Goal: Task Accomplishment & Management: Manage account settings

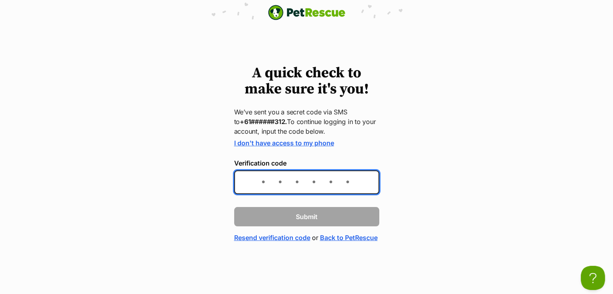
click at [256, 182] on input "Verification code" at bounding box center [306, 183] width 145 height 24
type input "894540"
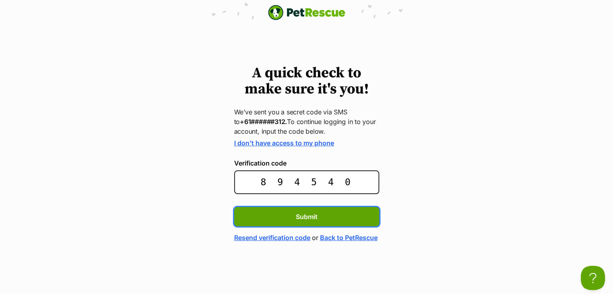
click at [234, 207] on button "Submit" at bounding box center [306, 216] width 145 height 19
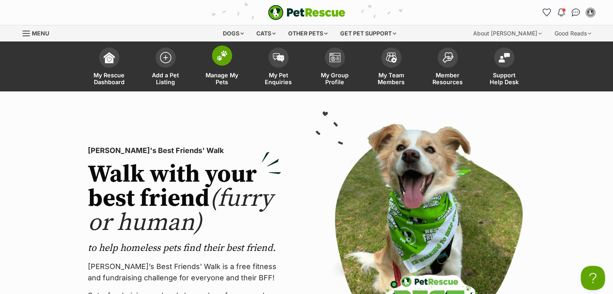
click at [223, 55] on img at bounding box center [222, 55] width 11 height 10
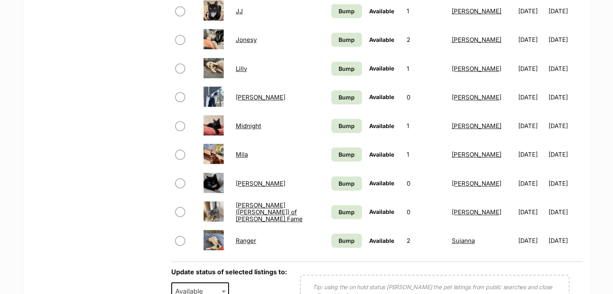
scroll to position [686, 0]
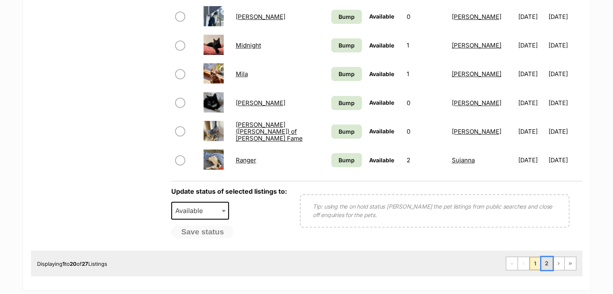
click at [544, 261] on link "2" at bounding box center [547, 263] width 11 height 13
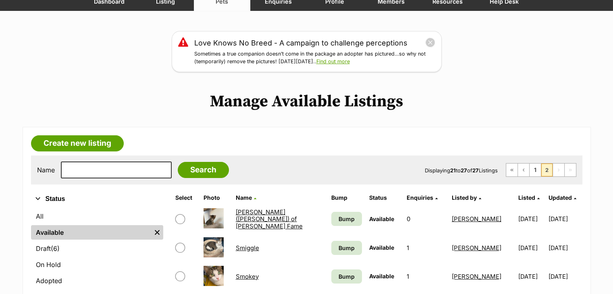
scroll to position [161, 0]
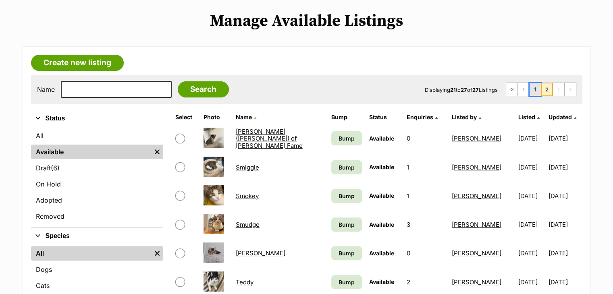
click at [535, 90] on link "1" at bounding box center [535, 89] width 11 height 13
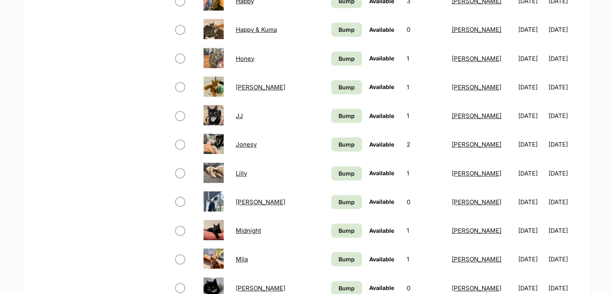
scroll to position [605, 0]
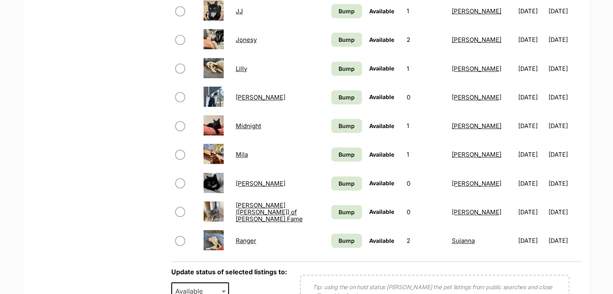
click at [256, 210] on link "Percy (Weasley) of Harry Potter Fame" at bounding box center [269, 213] width 67 height 22
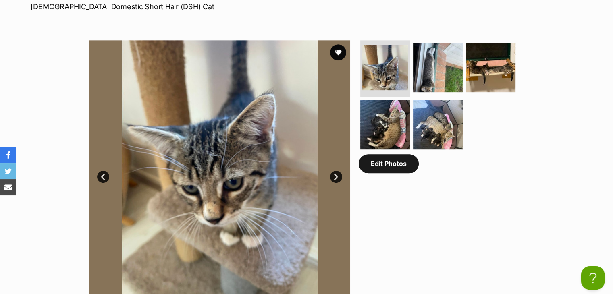
click at [394, 154] on link "Edit Photos" at bounding box center [389, 163] width 60 height 19
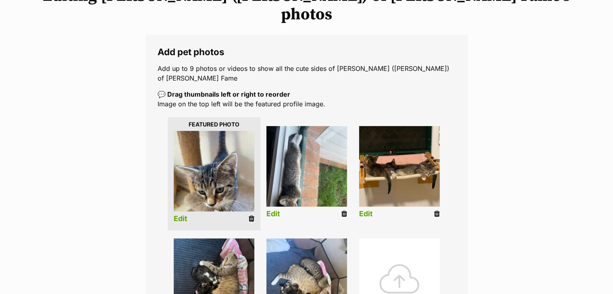
scroll to position [242, 0]
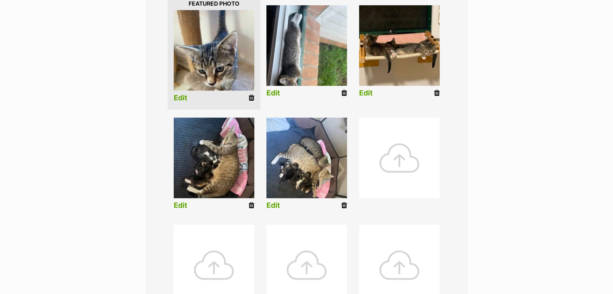
click at [387, 134] on div at bounding box center [399, 158] width 81 height 81
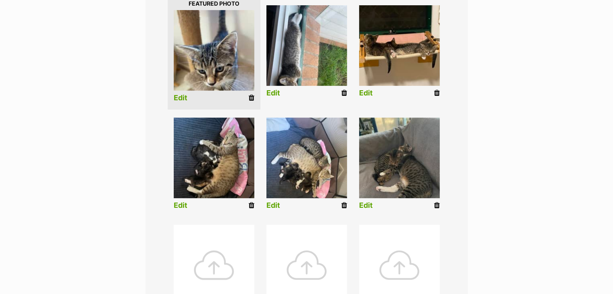
click at [211, 229] on div at bounding box center [214, 265] width 81 height 81
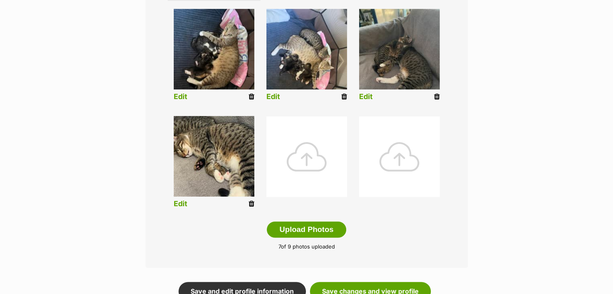
scroll to position [363, 0]
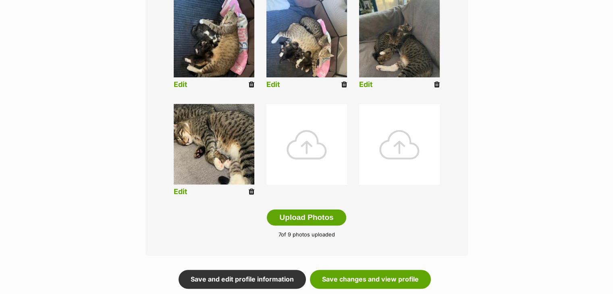
click at [295, 118] on div at bounding box center [307, 144] width 81 height 81
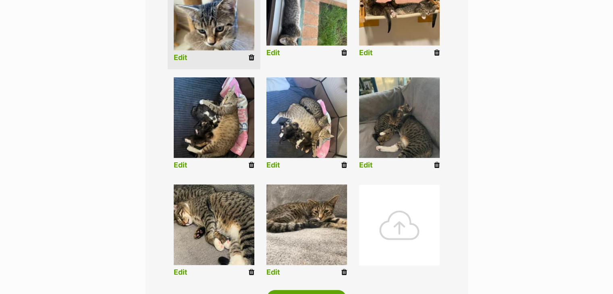
scroll to position [403, 0]
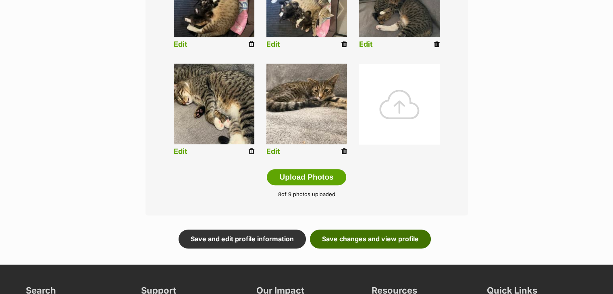
click at [361, 230] on link "Save changes and view profile" at bounding box center [370, 239] width 121 height 19
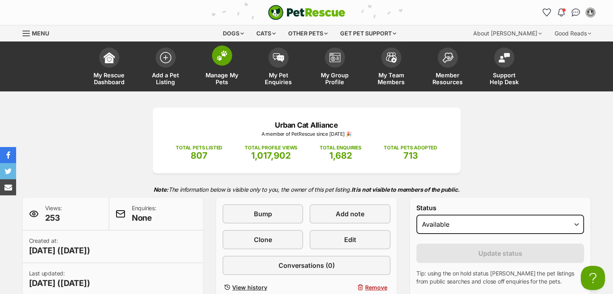
click at [218, 66] on link "Manage My Pets" at bounding box center [222, 68] width 56 height 48
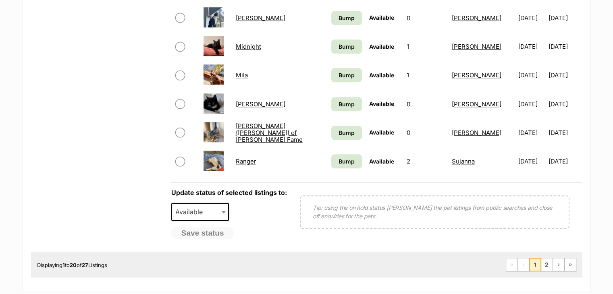
scroll to position [726, 0]
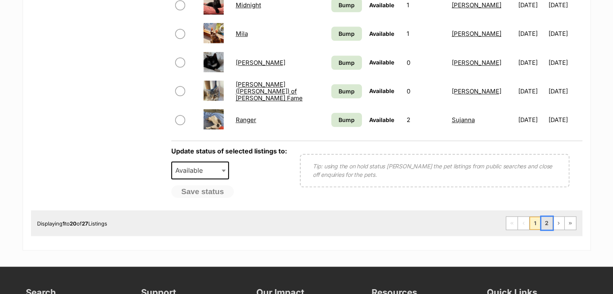
click at [547, 223] on link "2" at bounding box center [547, 223] width 11 height 13
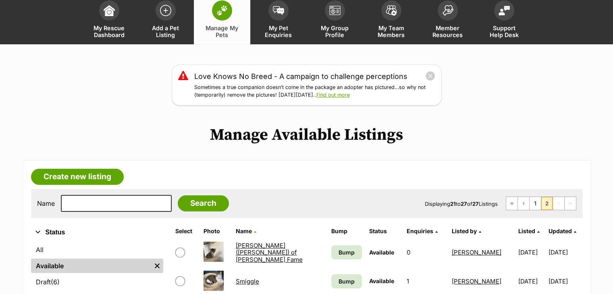
scroll to position [121, 0]
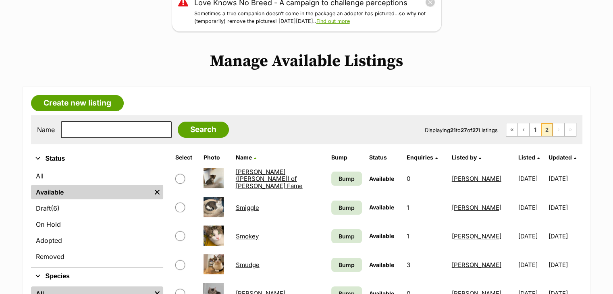
click at [280, 177] on link "Ron (Weasley) of Harry Potter Fame" at bounding box center [269, 179] width 67 height 22
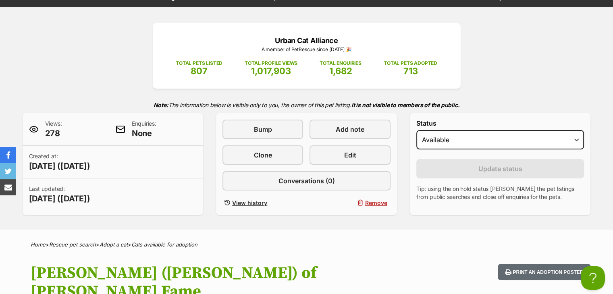
scroll to position [81, 0]
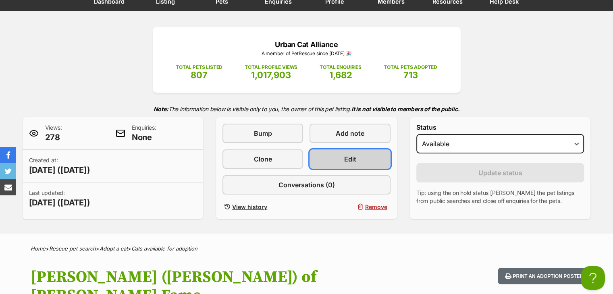
click at [342, 155] on link "Edit" at bounding box center [350, 159] width 81 height 19
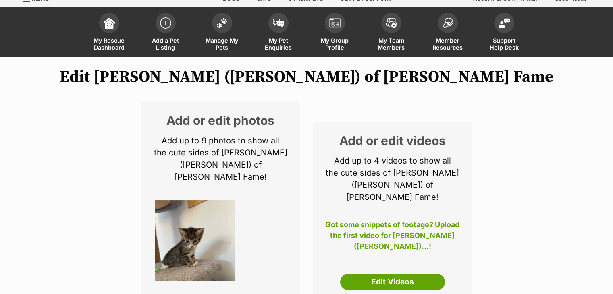
scroll to position [121, 0]
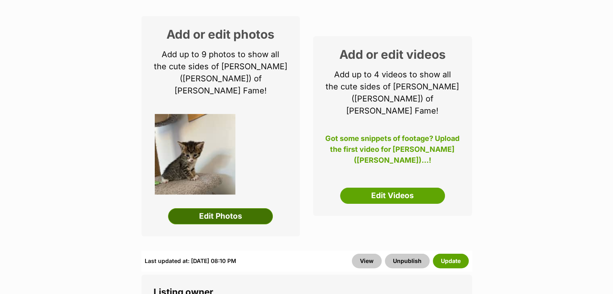
click at [238, 209] on link "Edit Photos" at bounding box center [220, 217] width 105 height 16
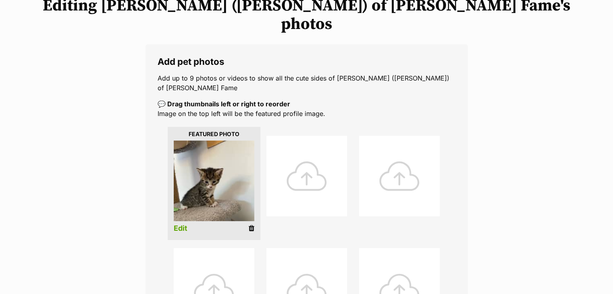
scroll to position [121, 0]
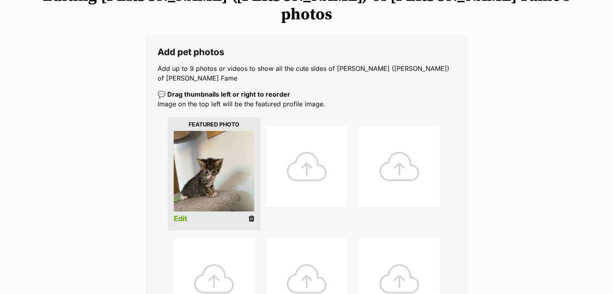
click at [298, 126] on div at bounding box center [307, 166] width 81 height 81
click at [305, 139] on div at bounding box center [307, 166] width 81 height 81
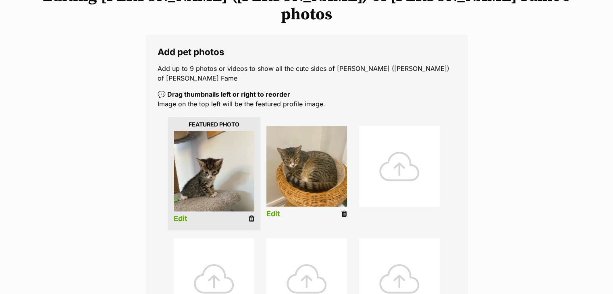
click at [392, 136] on div at bounding box center [399, 166] width 81 height 81
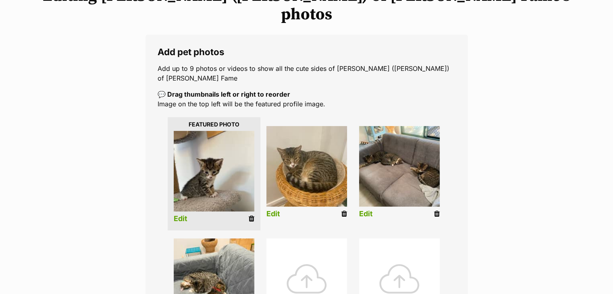
click at [303, 259] on div at bounding box center [307, 279] width 81 height 81
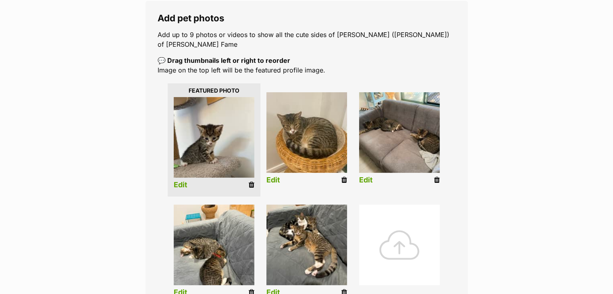
scroll to position [202, 0]
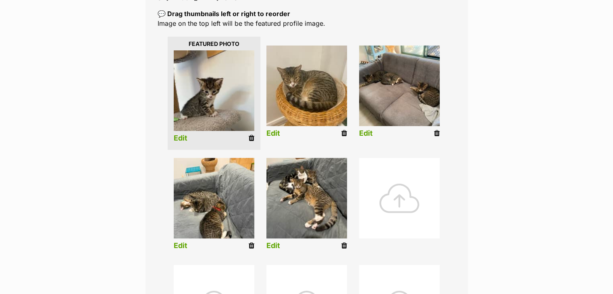
click at [400, 173] on div at bounding box center [399, 198] width 81 height 81
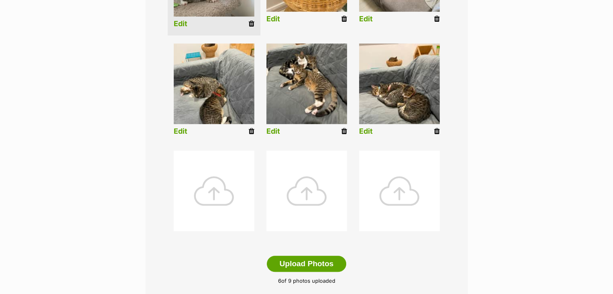
scroll to position [363, 0]
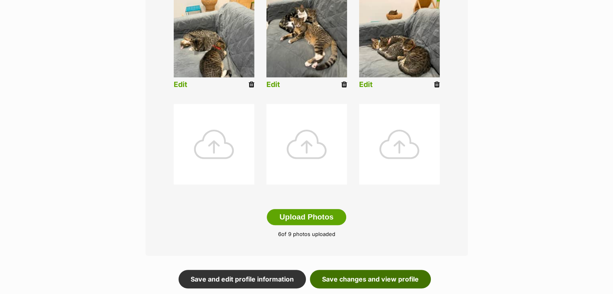
click at [360, 270] on link "Save changes and view profile" at bounding box center [370, 279] width 121 height 19
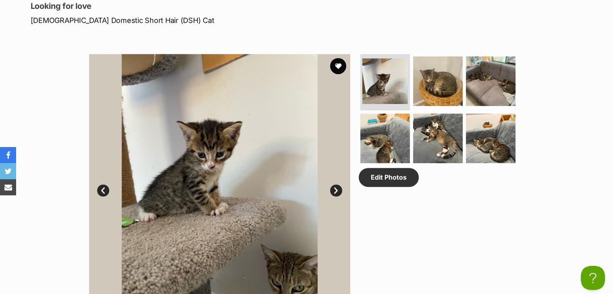
scroll to position [403, 0]
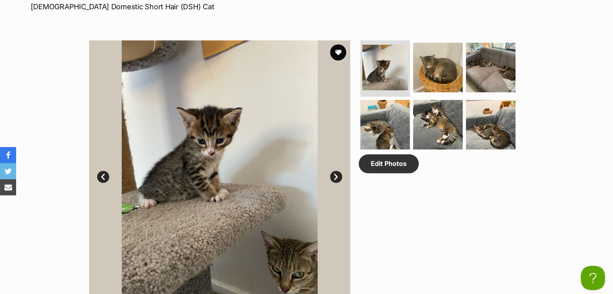
click at [336, 171] on link "Next" at bounding box center [336, 177] width 12 height 12
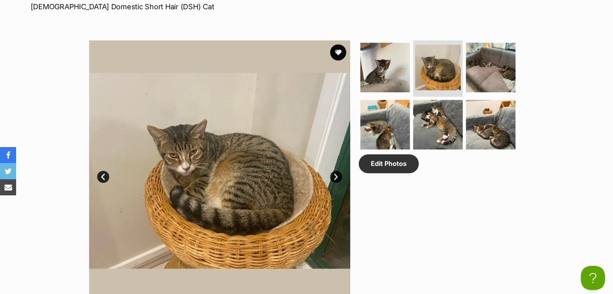
click at [336, 171] on link "Next" at bounding box center [336, 177] width 12 height 12
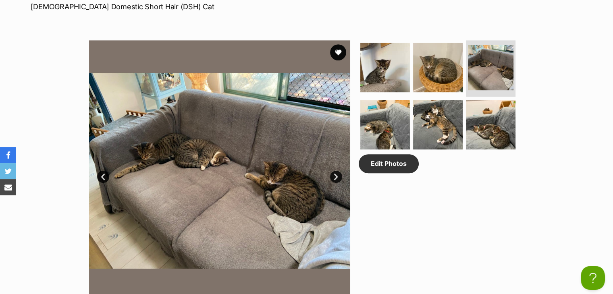
click at [336, 171] on link "Next" at bounding box center [336, 177] width 12 height 12
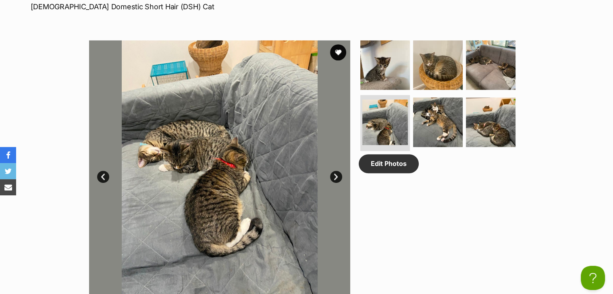
click at [336, 171] on link "Next" at bounding box center [336, 177] width 12 height 12
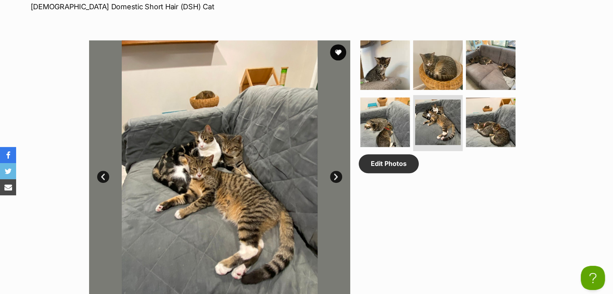
click at [336, 171] on link "Next" at bounding box center [336, 177] width 12 height 12
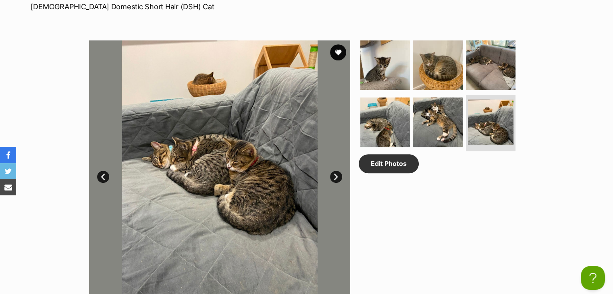
click at [336, 171] on link "Next" at bounding box center [336, 177] width 12 height 12
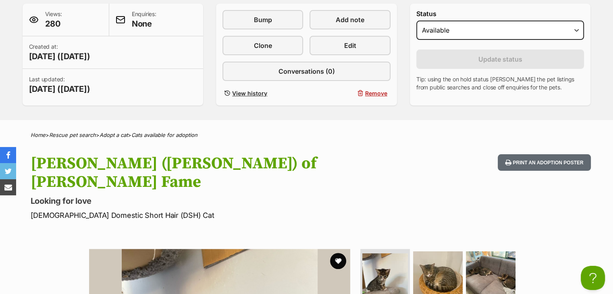
scroll to position [161, 0]
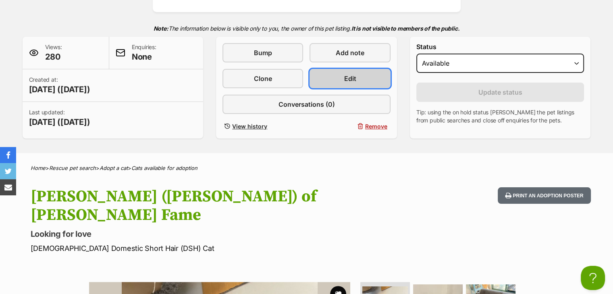
click at [342, 81] on link "Edit" at bounding box center [350, 78] width 81 height 19
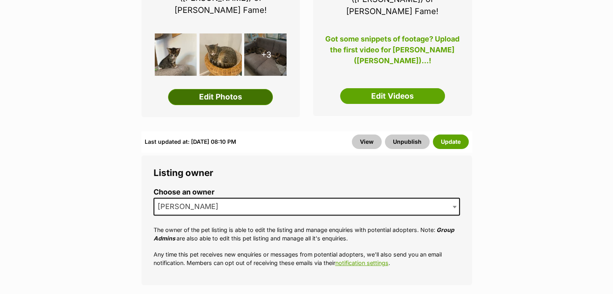
scroll to position [202, 0]
click at [246, 89] on link "Edit Photos" at bounding box center [220, 97] width 105 height 16
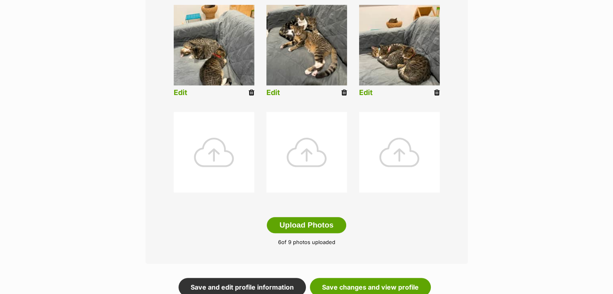
scroll to position [363, 0]
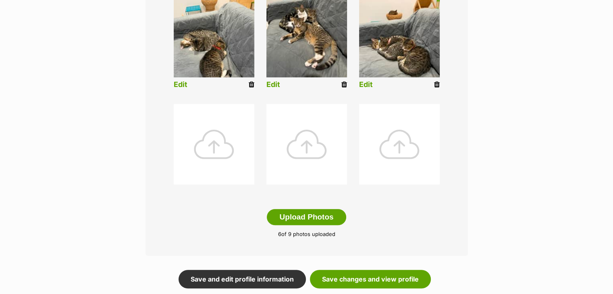
click at [216, 116] on div at bounding box center [214, 144] width 81 height 81
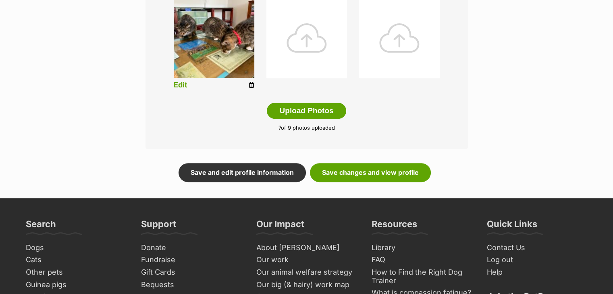
scroll to position [484, 0]
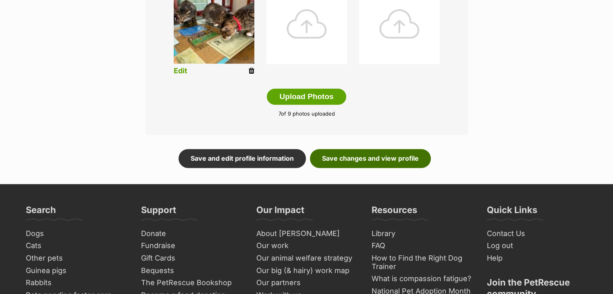
click at [332, 149] on link "Save changes and view profile" at bounding box center [370, 158] width 121 height 19
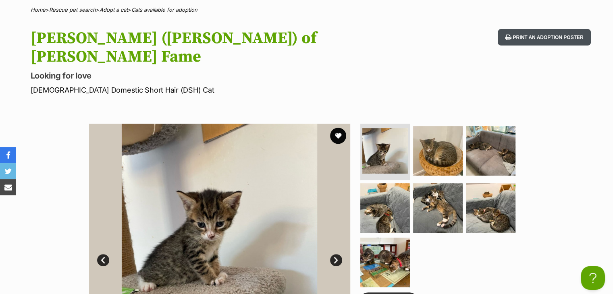
scroll to position [323, 0]
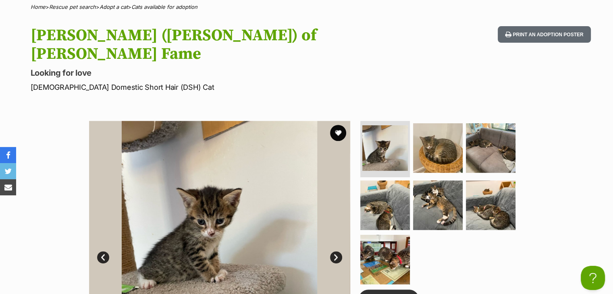
click at [338, 252] on link "Next" at bounding box center [336, 258] width 12 height 12
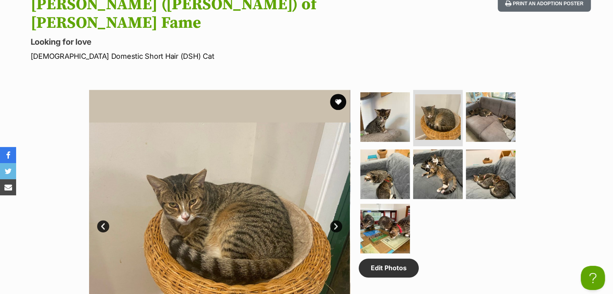
scroll to position [403, 0]
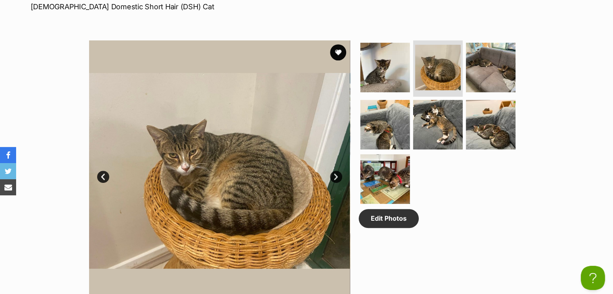
click at [336, 171] on link "Next" at bounding box center [336, 177] width 12 height 12
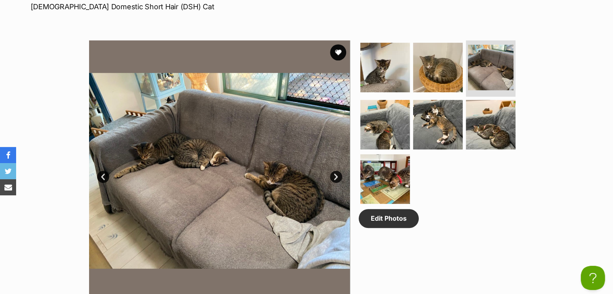
click at [334, 171] on link "Next" at bounding box center [336, 177] width 12 height 12
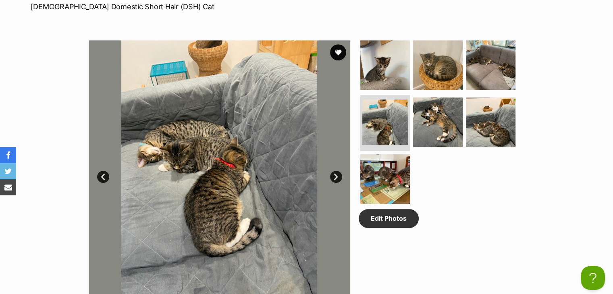
click at [334, 171] on link "Next" at bounding box center [336, 177] width 12 height 12
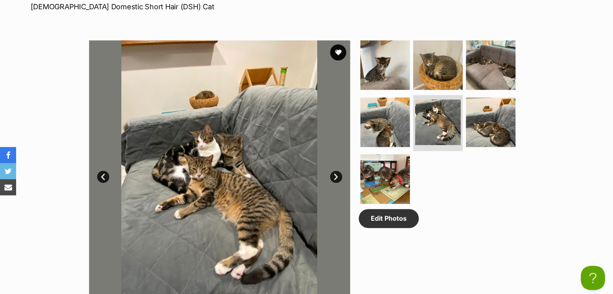
click at [334, 171] on link "Next" at bounding box center [336, 177] width 12 height 12
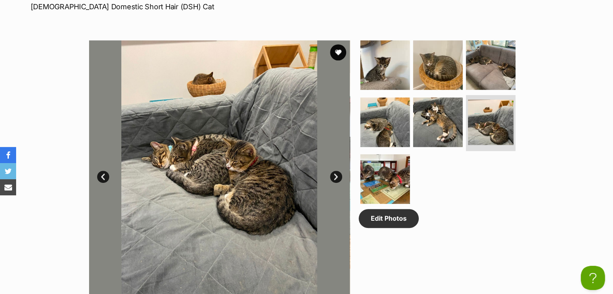
click at [334, 171] on link "Next" at bounding box center [336, 177] width 12 height 12
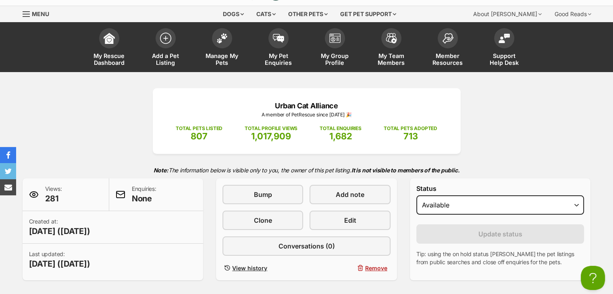
scroll to position [0, 0]
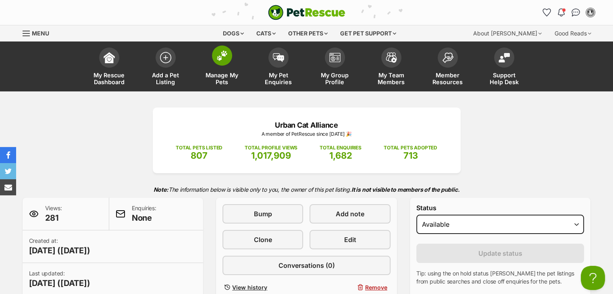
click at [220, 61] on span at bounding box center [222, 56] width 20 height 20
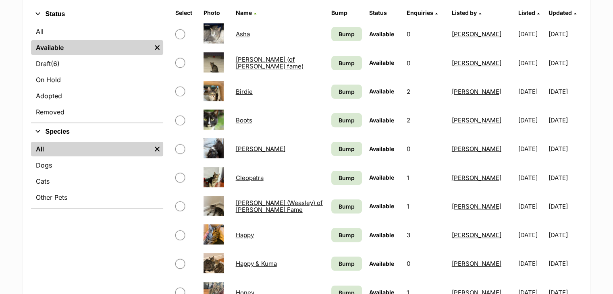
scroll to position [363, 0]
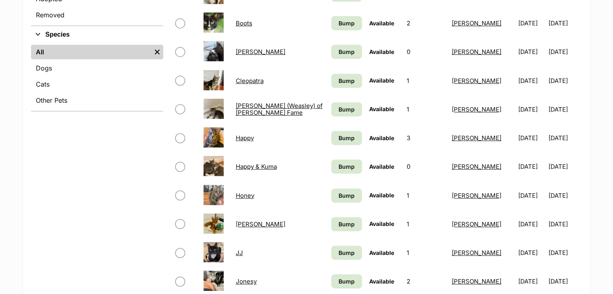
click at [244, 106] on link "[PERSON_NAME] (Weasley) of [PERSON_NAME] Fame" at bounding box center [279, 109] width 87 height 15
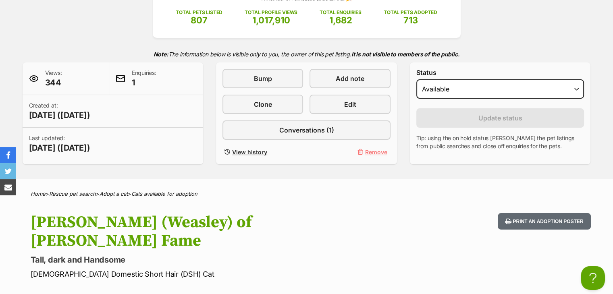
scroll to position [40, 0]
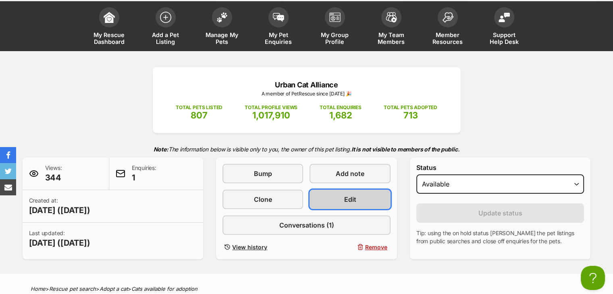
click at [346, 200] on span "Edit" at bounding box center [350, 200] width 12 height 10
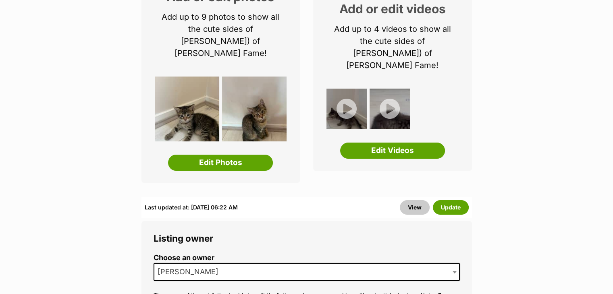
scroll to position [202, 0]
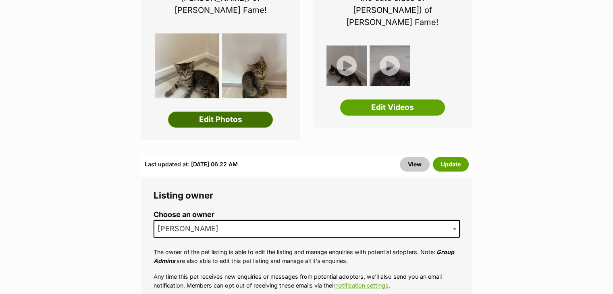
click at [219, 112] on link "Edit Photos" at bounding box center [220, 120] width 105 height 16
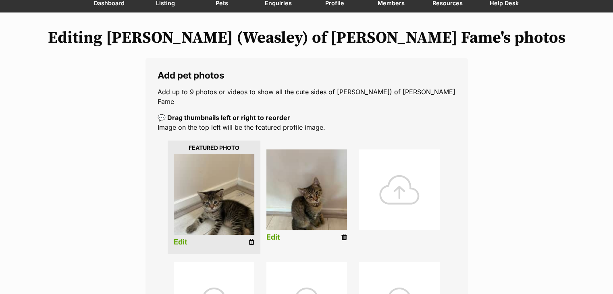
scroll to position [161, 0]
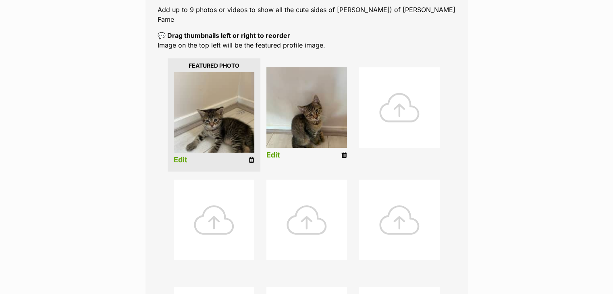
click at [403, 100] on div at bounding box center [399, 107] width 81 height 81
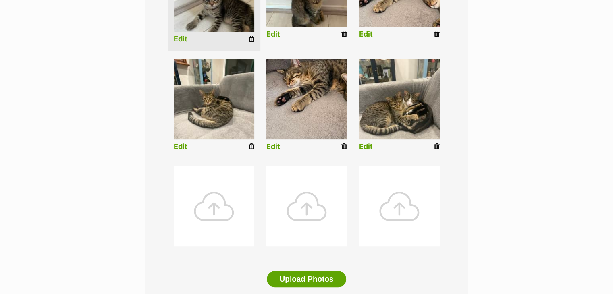
scroll to position [363, 0]
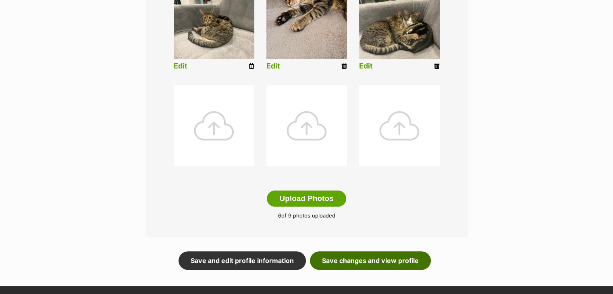
click at [364, 252] on link "Save changes and view profile" at bounding box center [370, 261] width 121 height 19
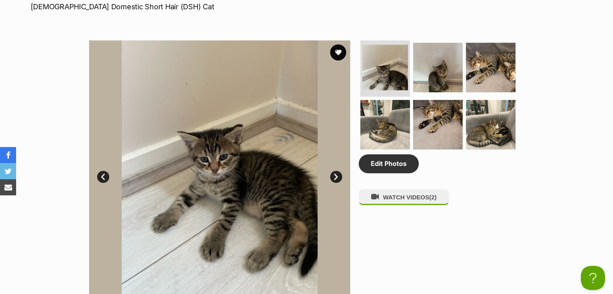
click at [334, 171] on link "Next" at bounding box center [336, 177] width 12 height 12
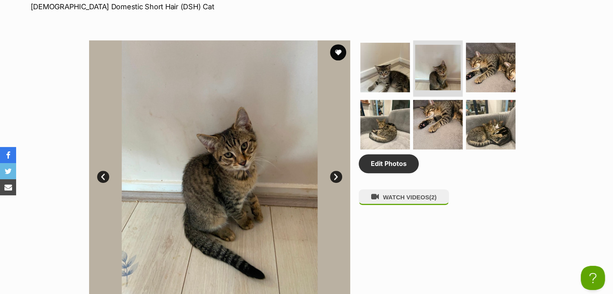
click at [334, 171] on link "Next" at bounding box center [336, 177] width 12 height 12
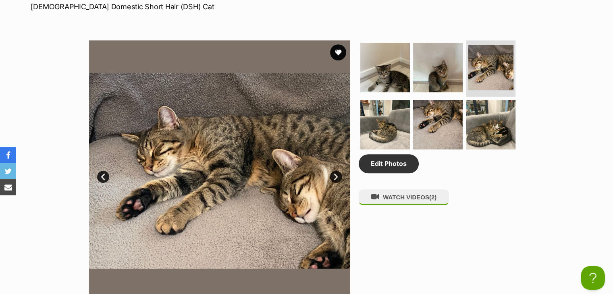
click at [334, 171] on link "Next" at bounding box center [336, 177] width 12 height 12
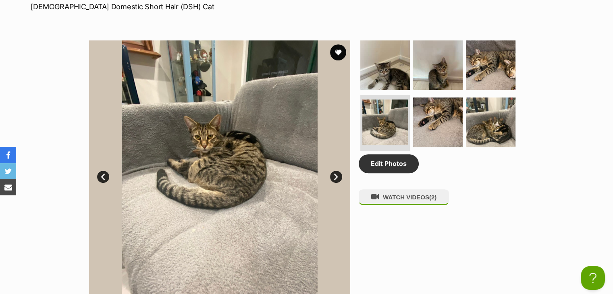
click at [334, 171] on link "Next" at bounding box center [336, 177] width 12 height 12
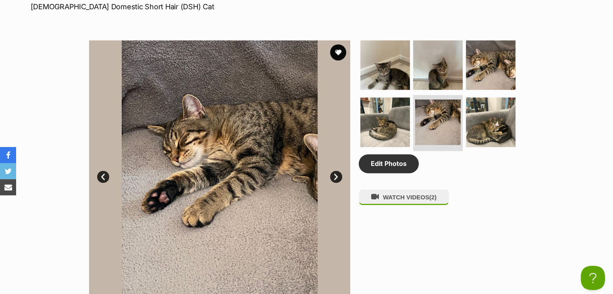
click at [334, 171] on link "Next" at bounding box center [336, 177] width 12 height 12
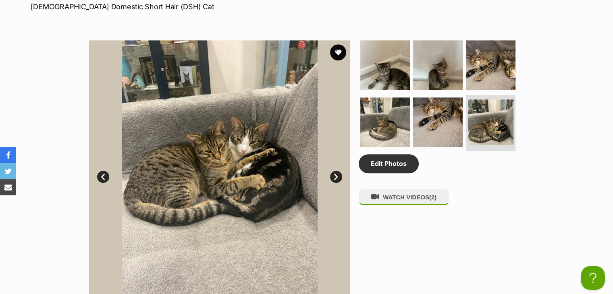
click at [334, 171] on link "Next" at bounding box center [336, 177] width 12 height 12
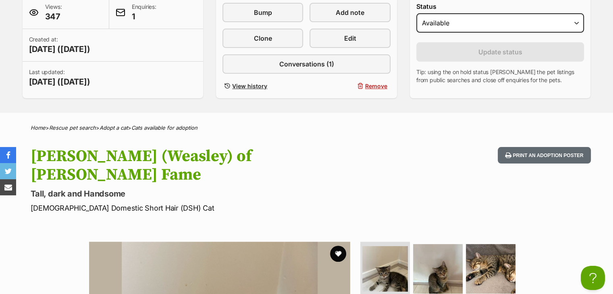
scroll to position [161, 0]
